Goal: Information Seeking & Learning: Learn about a topic

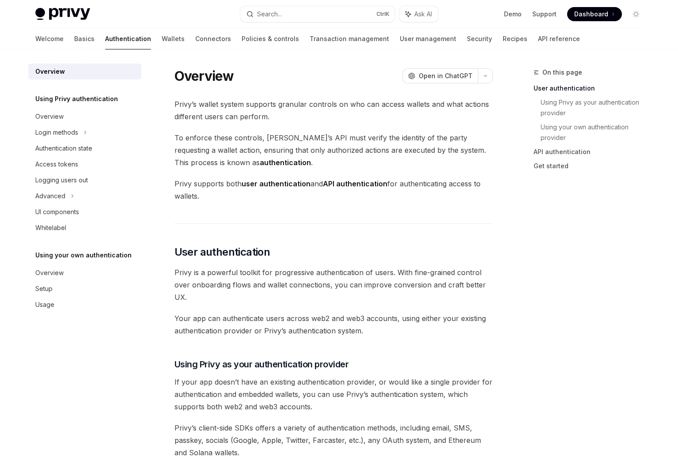
click at [84, 164] on div "Access tokens" at bounding box center [85, 164] width 101 height 11
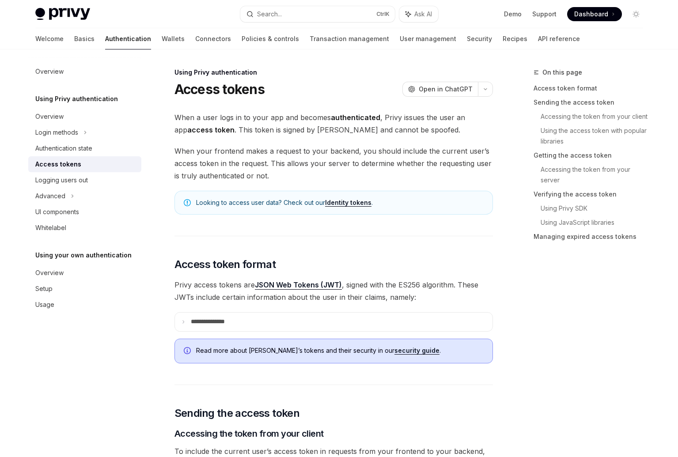
type textarea "*"
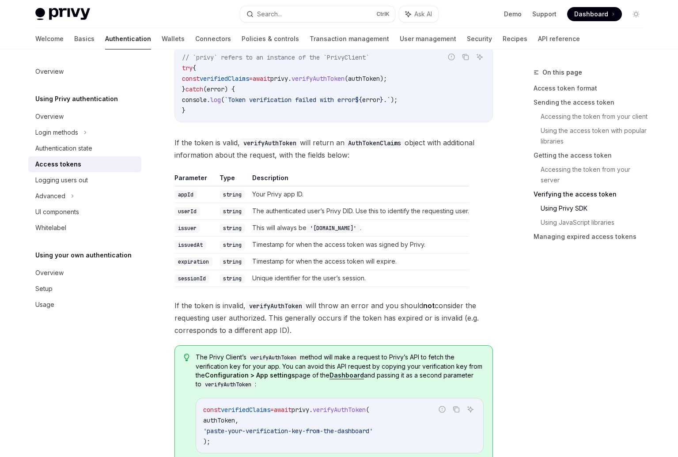
scroll to position [1466, 0]
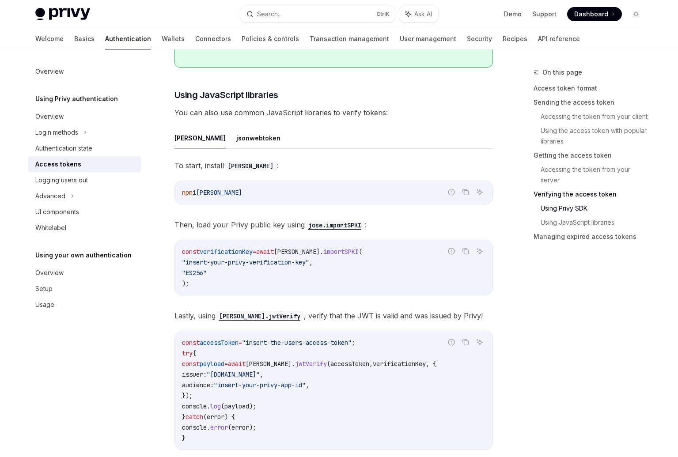
scroll to position [1888, 0]
